Goal: Information Seeking & Learning: Learn about a topic

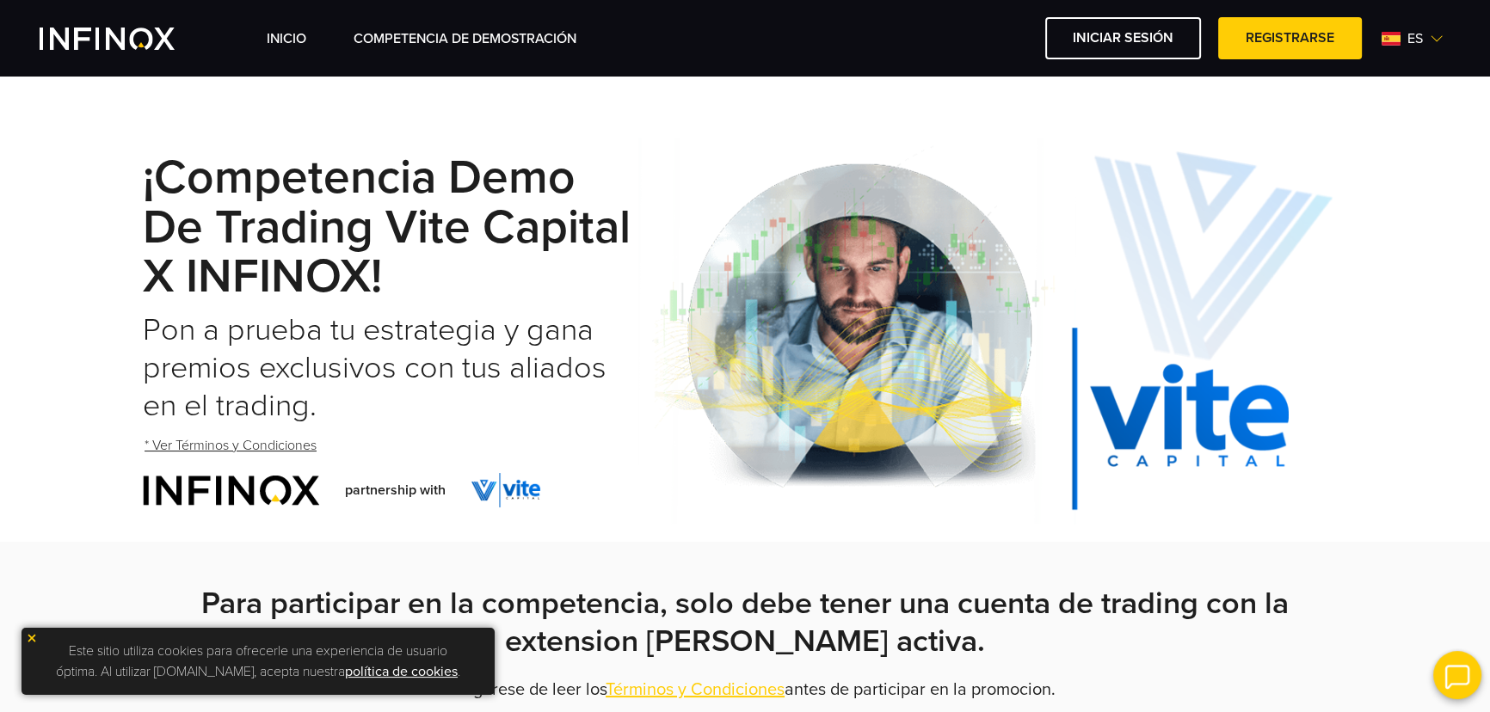
click at [591, 191] on h1 "¡Competencia Demo de Trading Vite Capital x INFINOX!" at bounding box center [391, 228] width 496 height 149
click at [294, 39] on link "INICIO" at bounding box center [287, 38] width 40 height 21
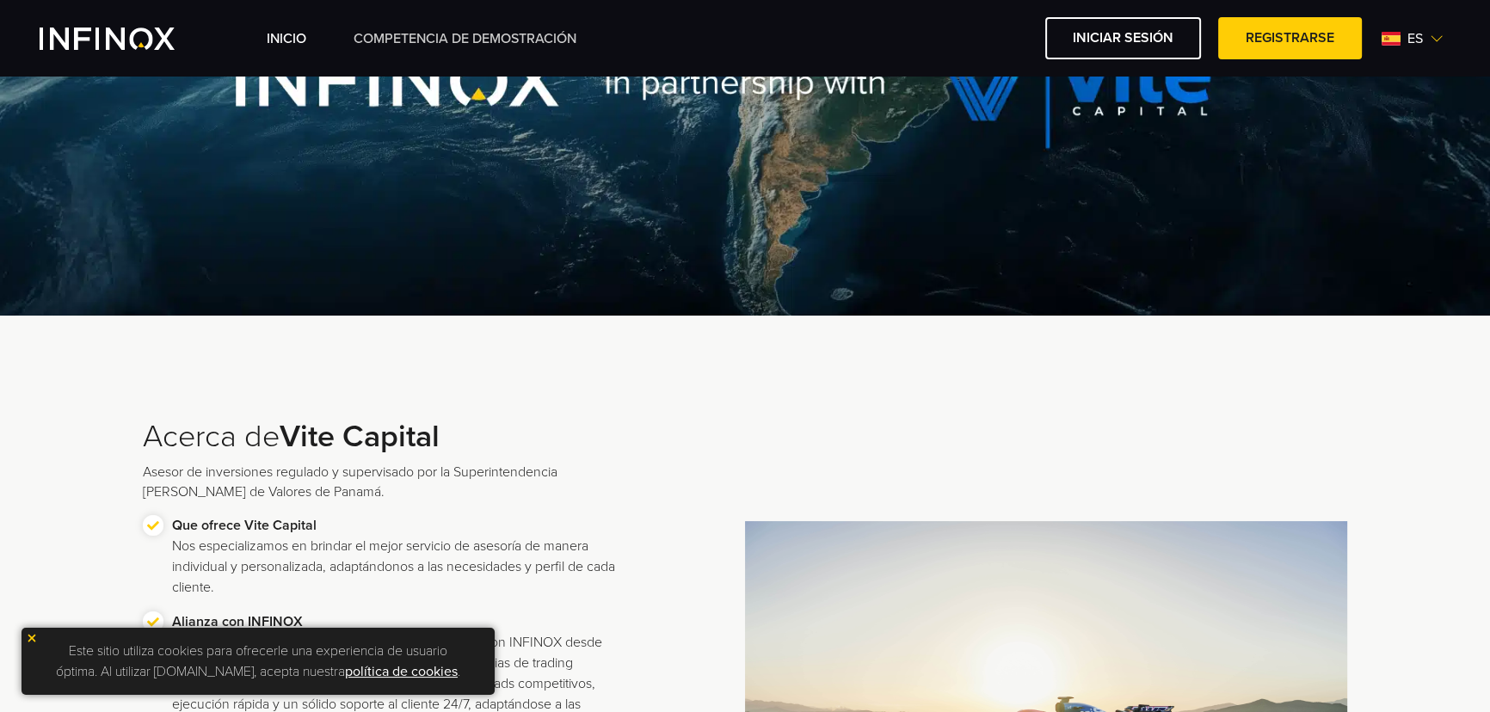
scroll to position [77, 0]
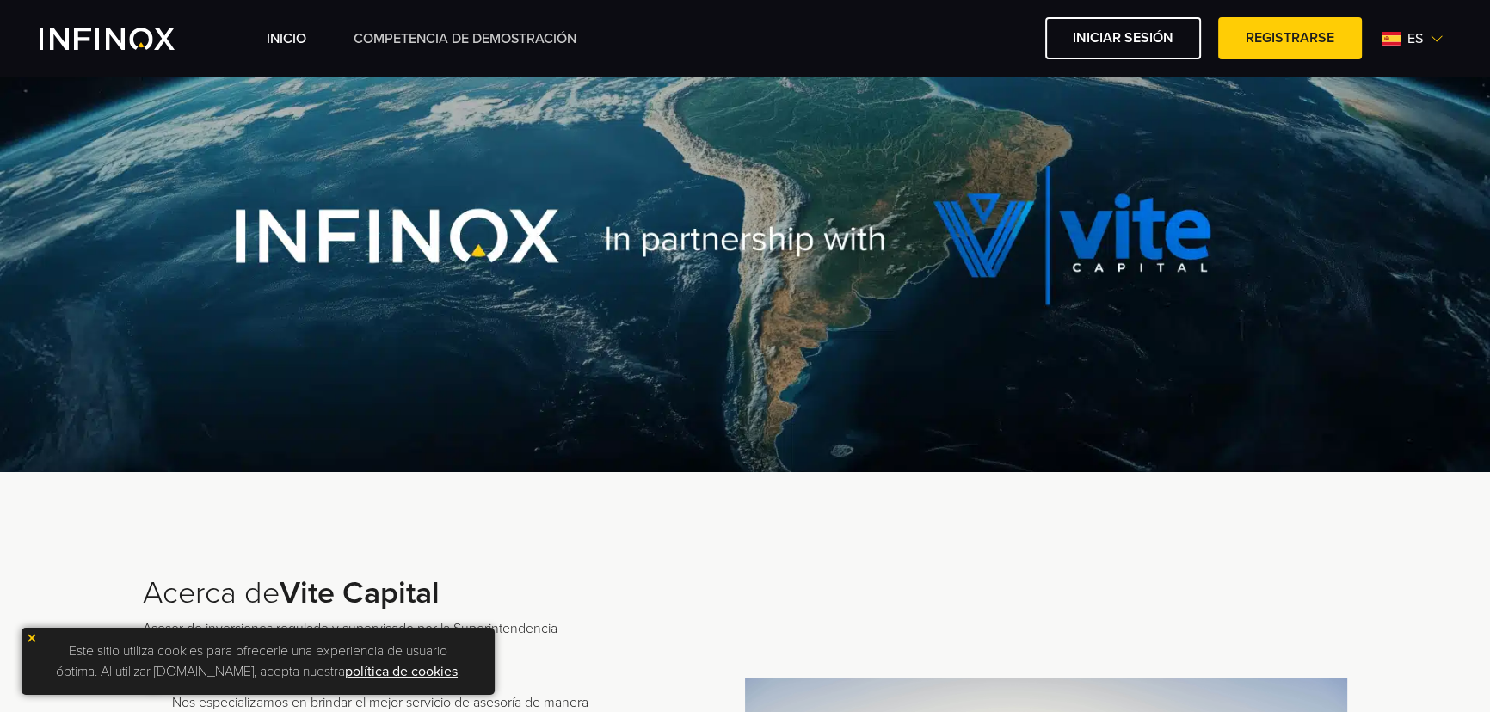
click at [438, 31] on link "Competencia de Demostración" at bounding box center [465, 38] width 223 height 21
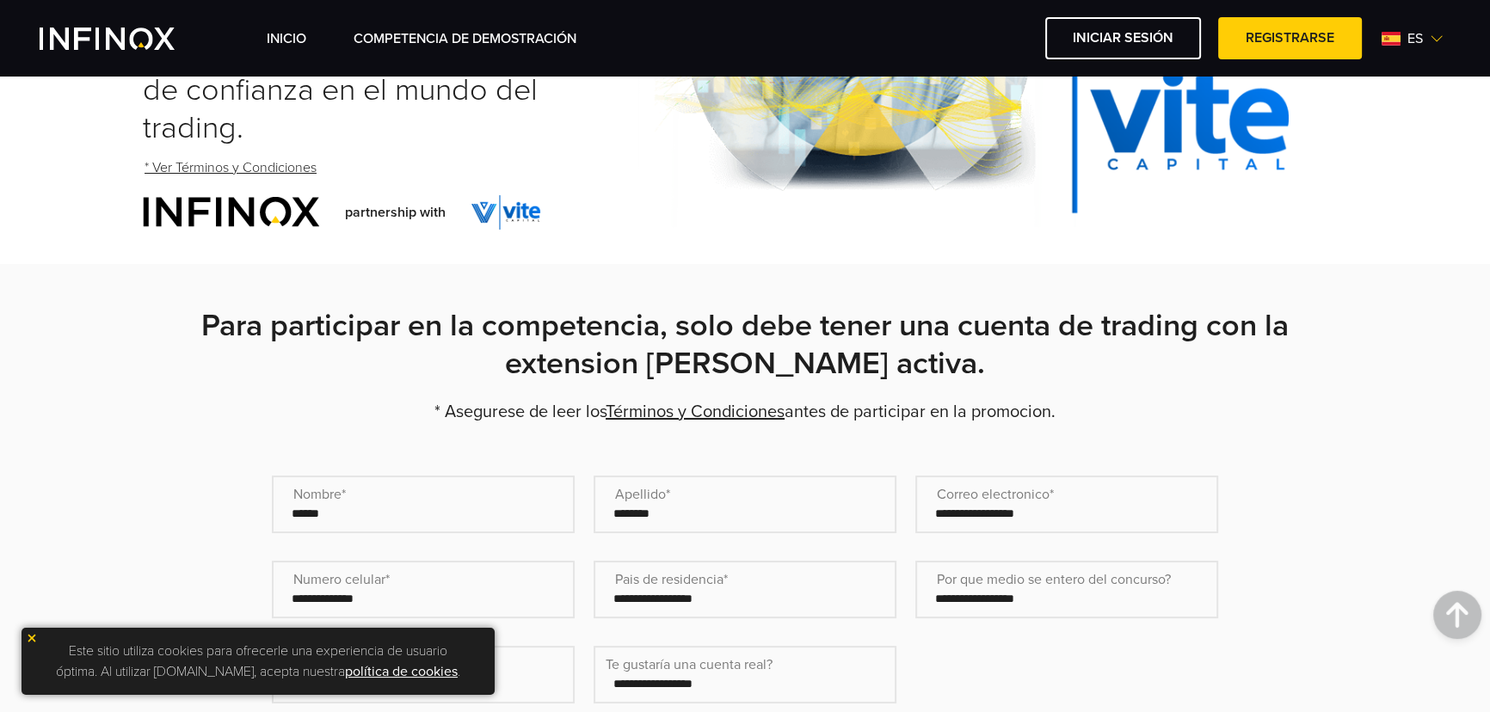
scroll to position [312, 0]
